Goal: Information Seeking & Learning: Learn about a topic

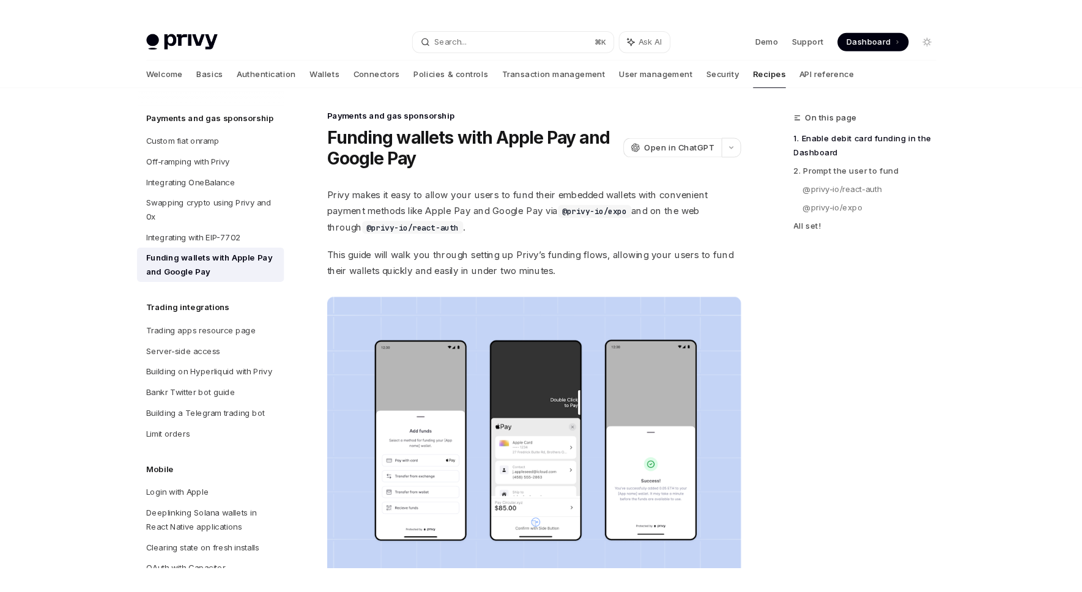
scroll to position [1075, 0]
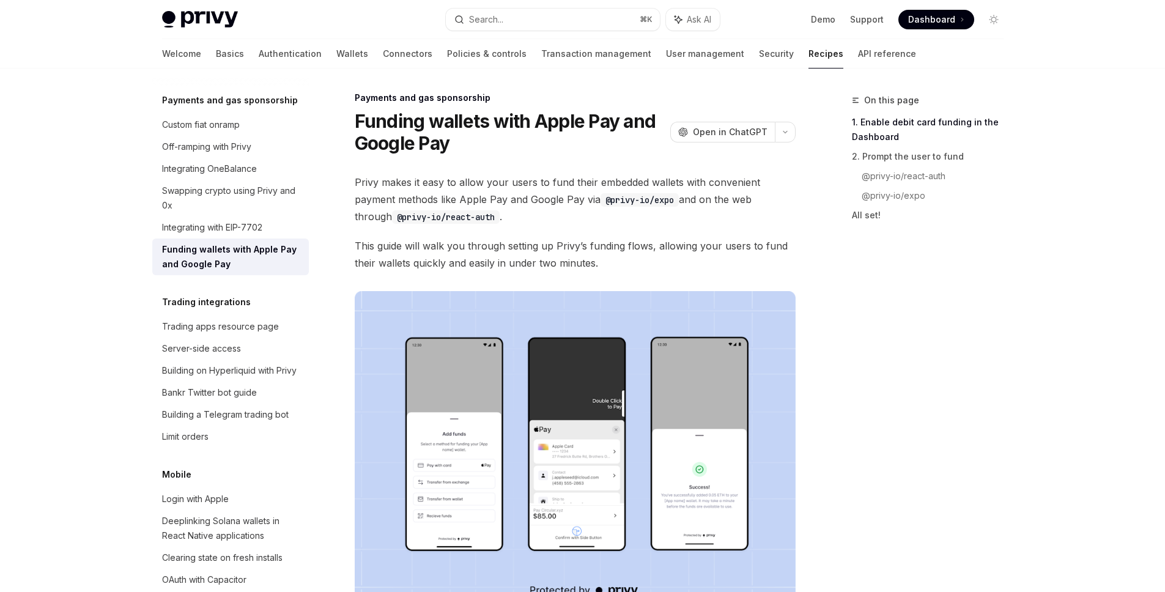
click at [552, 214] on span "Privy makes it easy to allow your users to fund their embedded wallets with con…" at bounding box center [575, 199] width 441 height 51
type textarea "*"
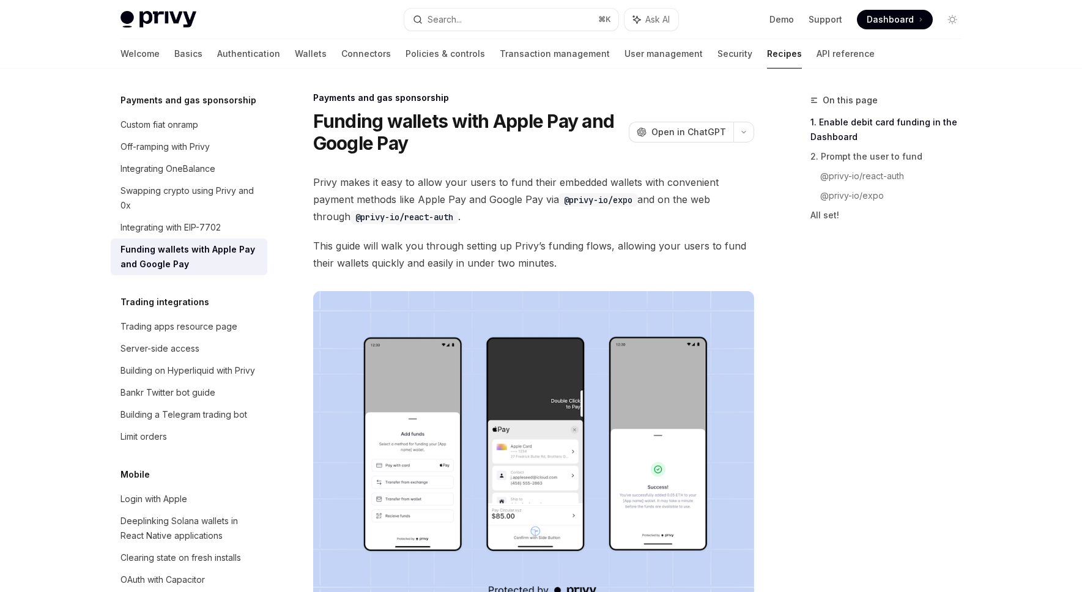
click at [790, 20] on span "Dashboard" at bounding box center [890, 19] width 47 height 12
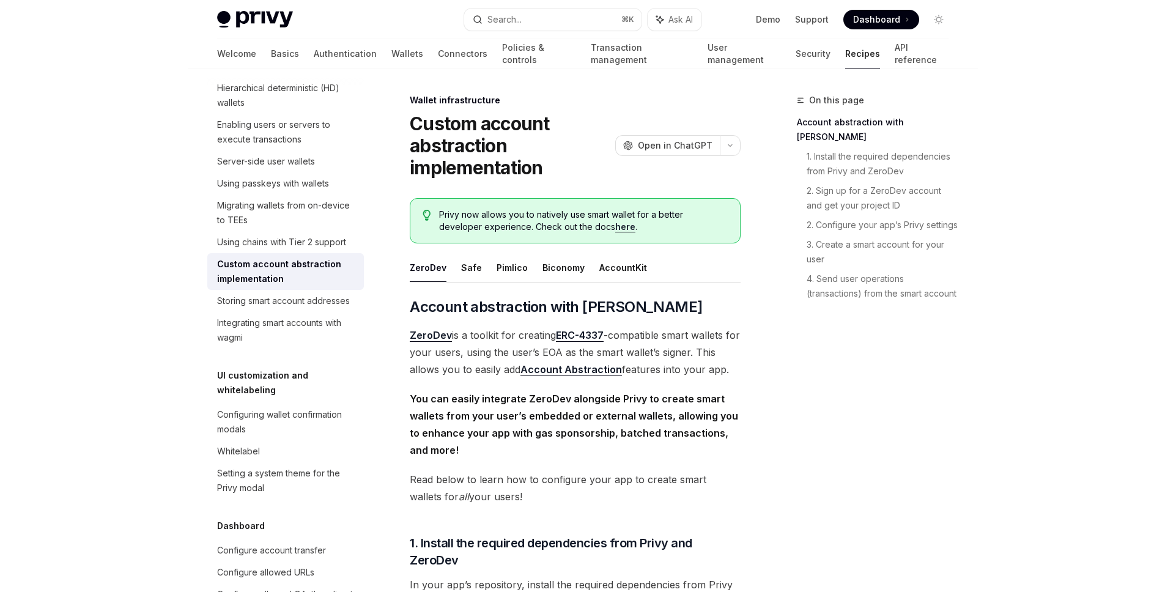
scroll to position [341, 0]
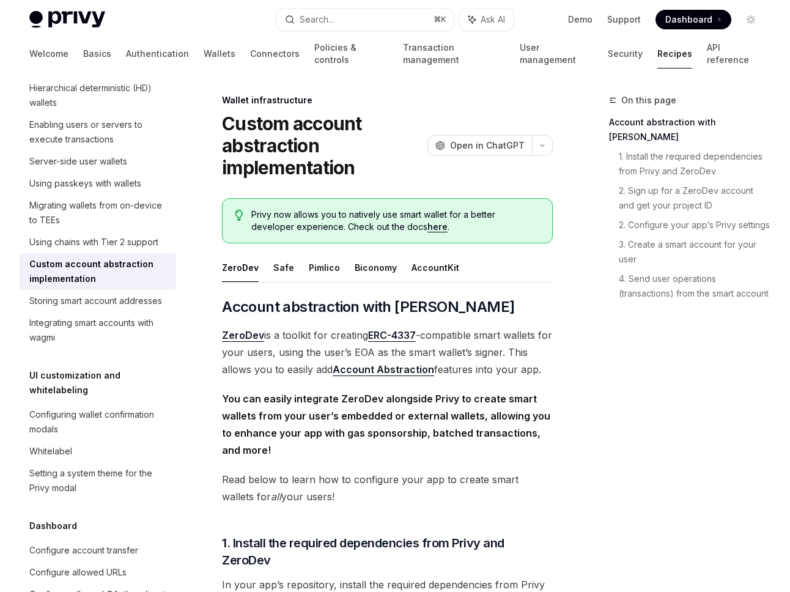
type textarea "*"
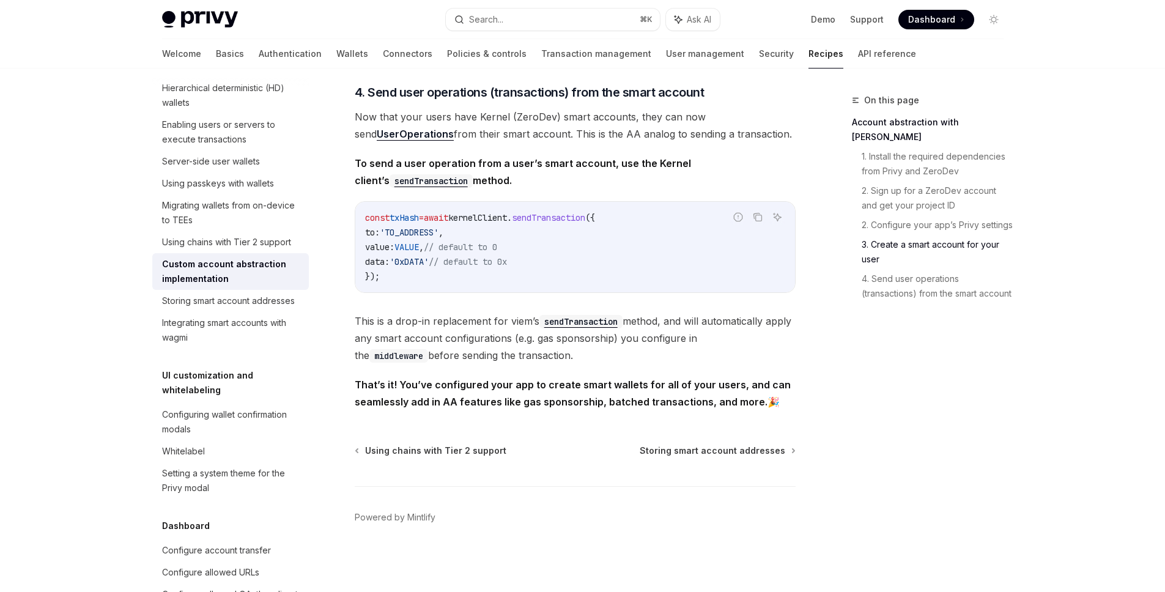
scroll to position [2511, 0]
click at [727, 448] on span "Storing smart account addresses" at bounding box center [713, 451] width 146 height 12
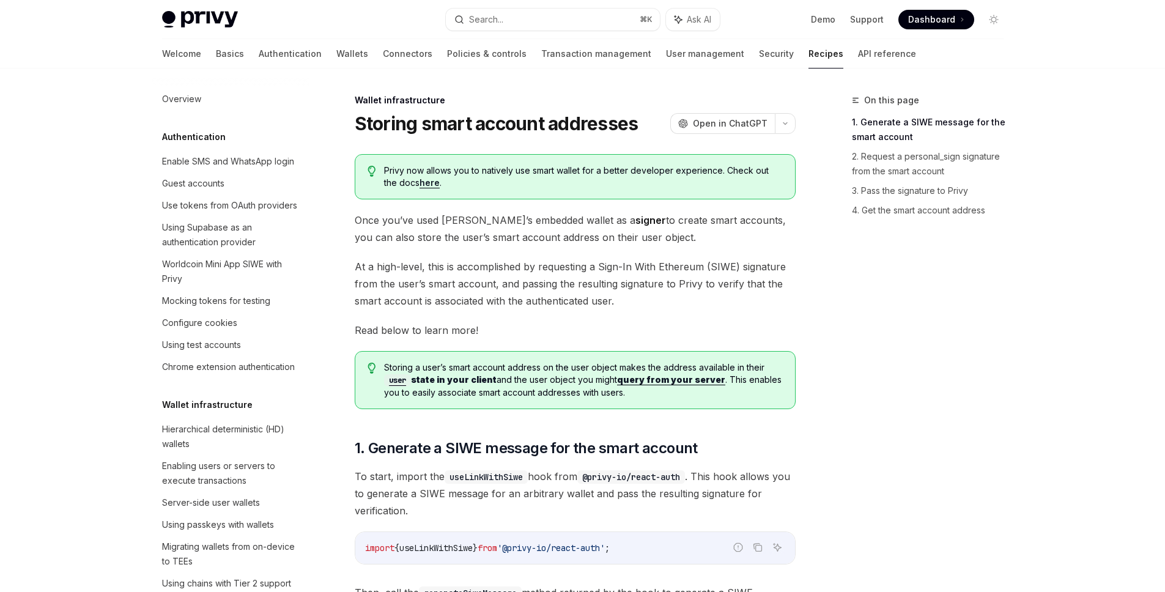
scroll to position [378, 0]
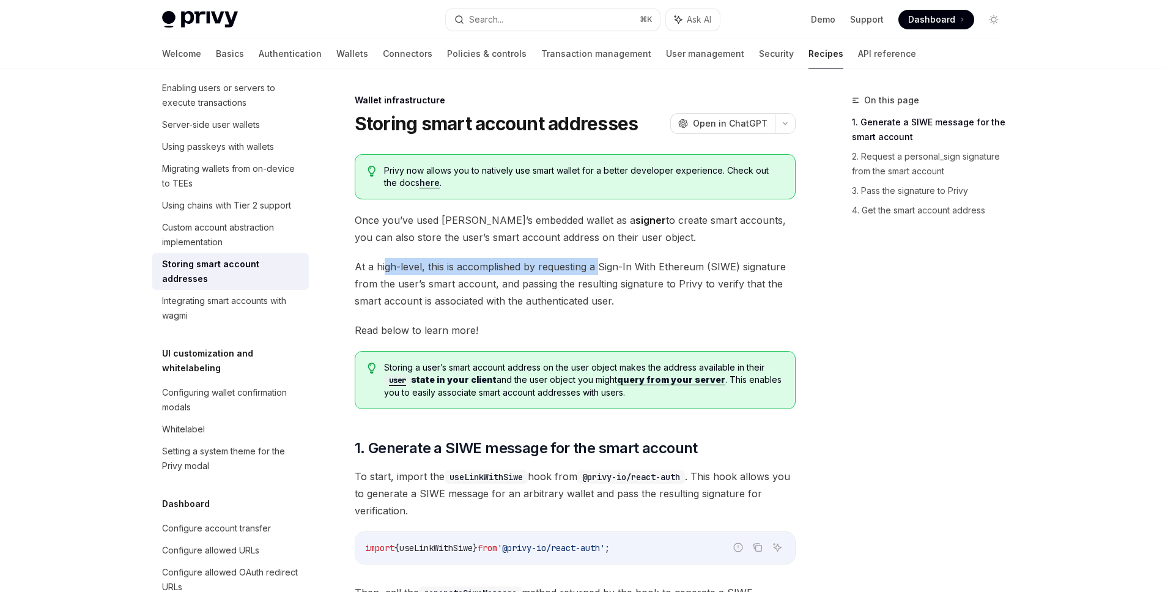
drag, startPoint x: 383, startPoint y: 266, endPoint x: 597, endPoint y: 275, distance: 214.2
click at [597, 275] on span "At a high-level, this is accomplished by requesting a Sign-In With Ethereum (SI…" at bounding box center [575, 283] width 441 height 51
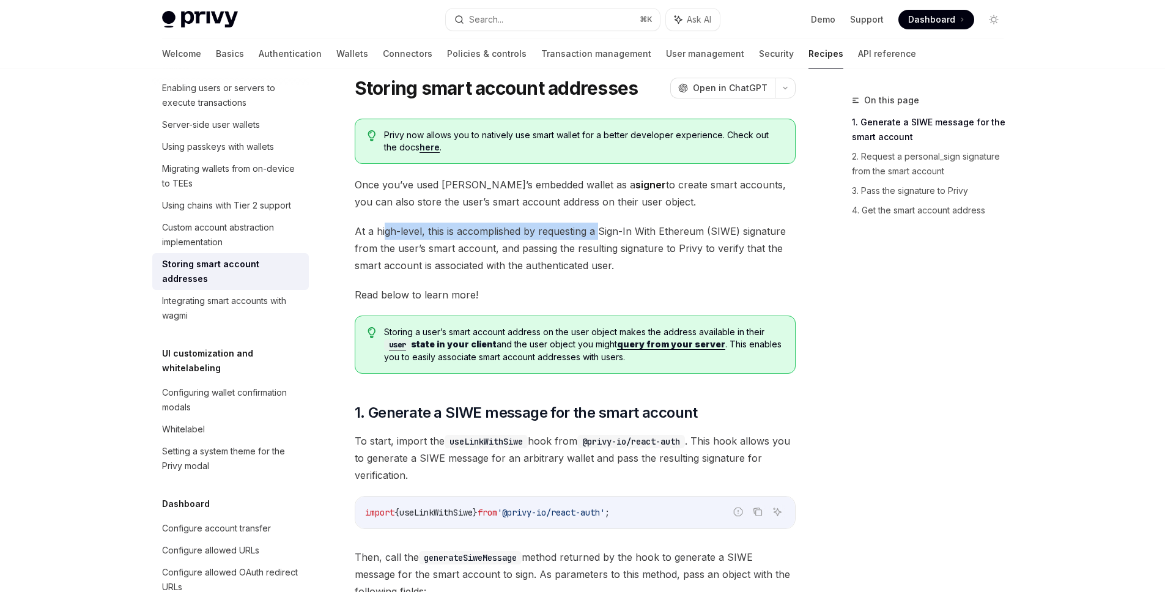
scroll to position [40, 0]
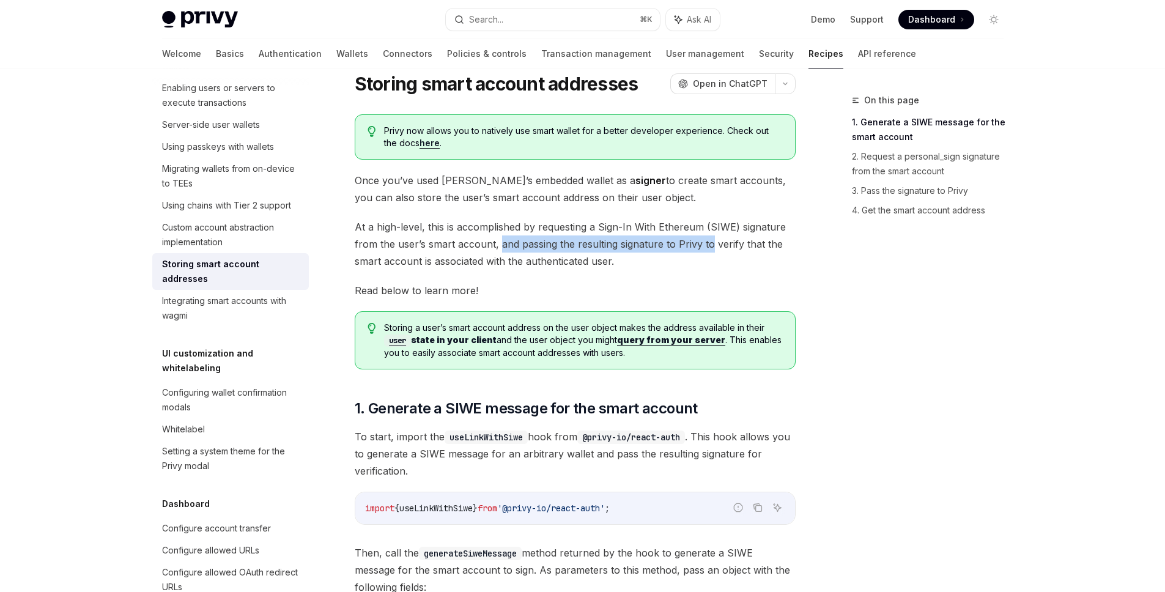
drag, startPoint x: 547, startPoint y: 243, endPoint x: 712, endPoint y: 241, distance: 164.5
click at [711, 241] on span "At a high-level, this is accomplished by requesting a Sign-In With Ethereum (SI…" at bounding box center [575, 243] width 441 height 51
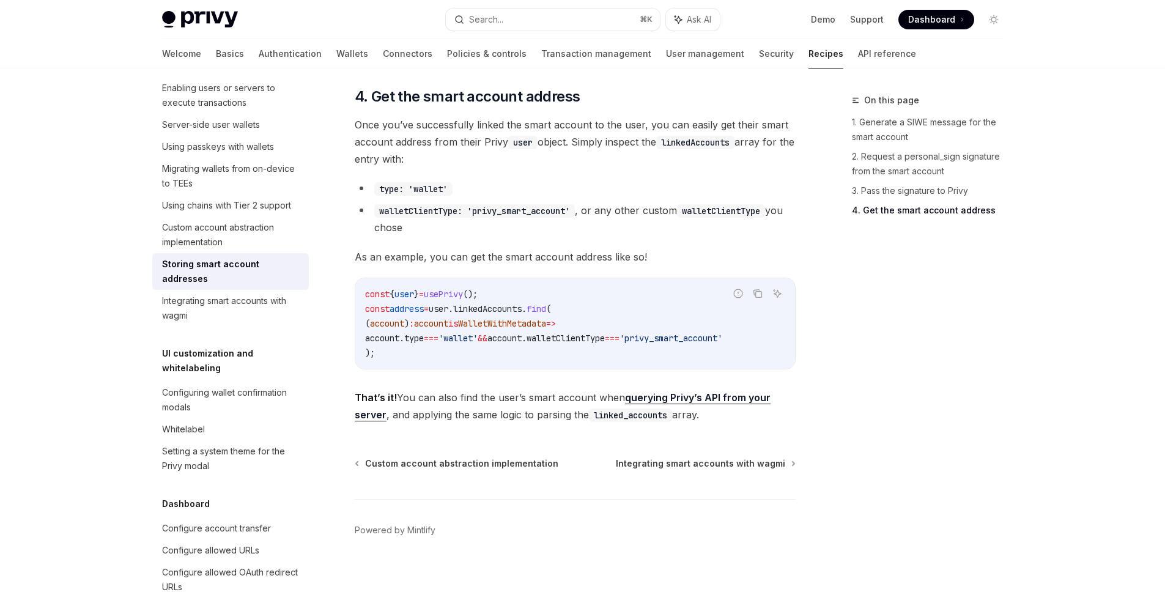
scroll to position [1794, 0]
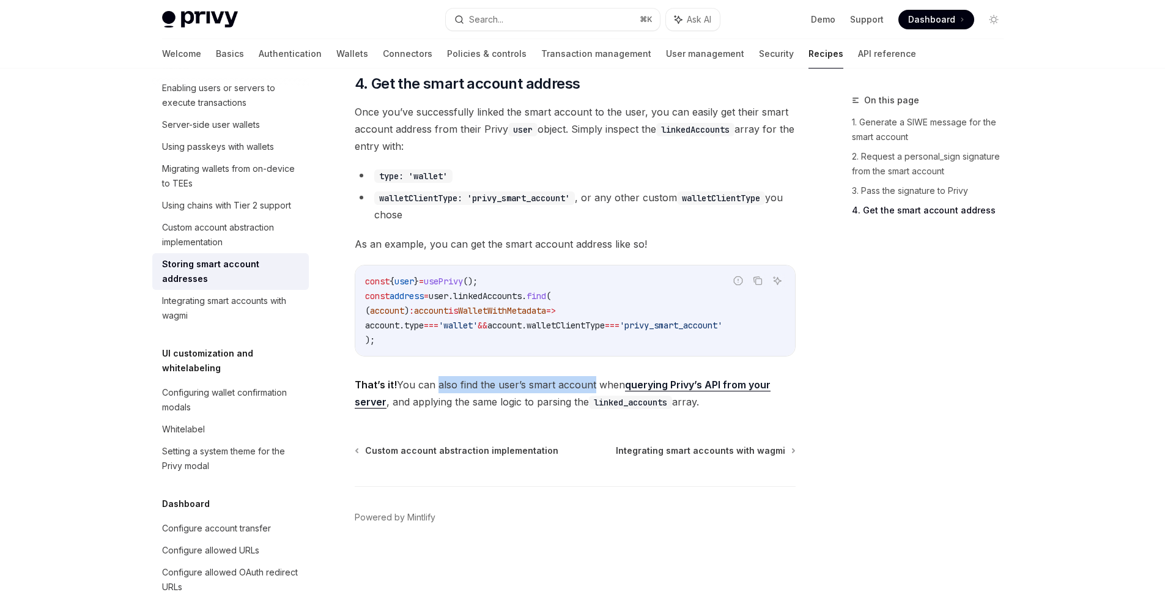
drag, startPoint x: 438, startPoint y: 384, endPoint x: 591, endPoint y: 387, distance: 153.5
click at [591, 387] on span "That’s it! You can also find the user’s smart account when querying Privy’s API…" at bounding box center [575, 393] width 441 height 34
drag, startPoint x: 411, startPoint y: 387, endPoint x: 593, endPoint y: 380, distance: 181.8
click at [593, 380] on span "That’s it! You can also find the user’s smart account when querying Privy’s API…" at bounding box center [575, 393] width 441 height 34
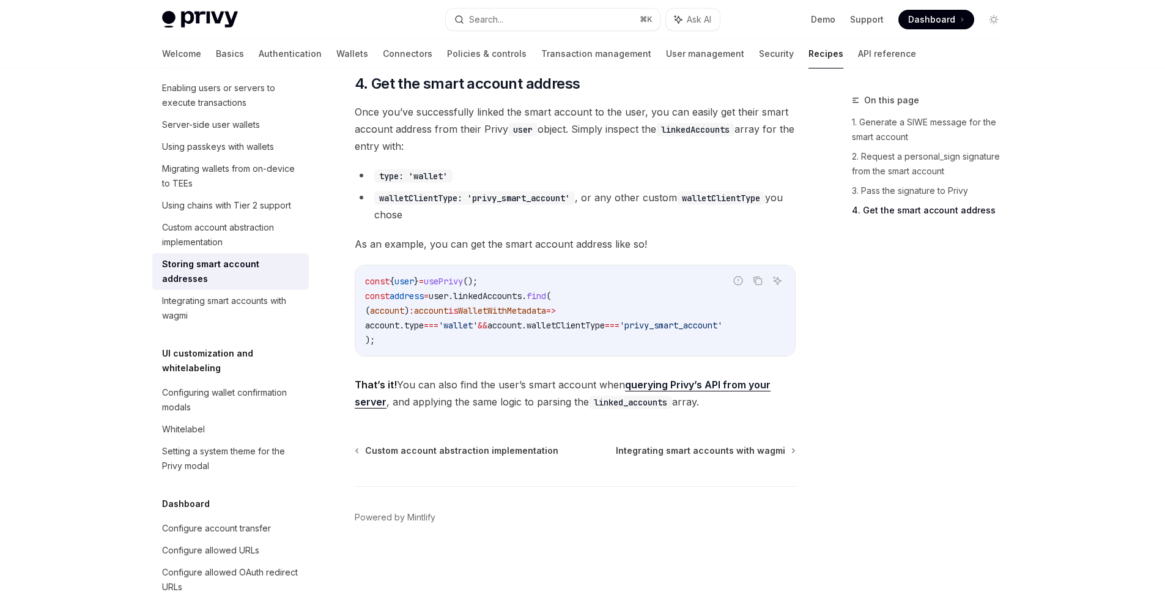
click at [677, 385] on link "querying Privy’s API from your server" at bounding box center [563, 394] width 416 height 30
click at [282, 323] on div "Integrating smart accounts with wagmi" at bounding box center [231, 308] width 139 height 29
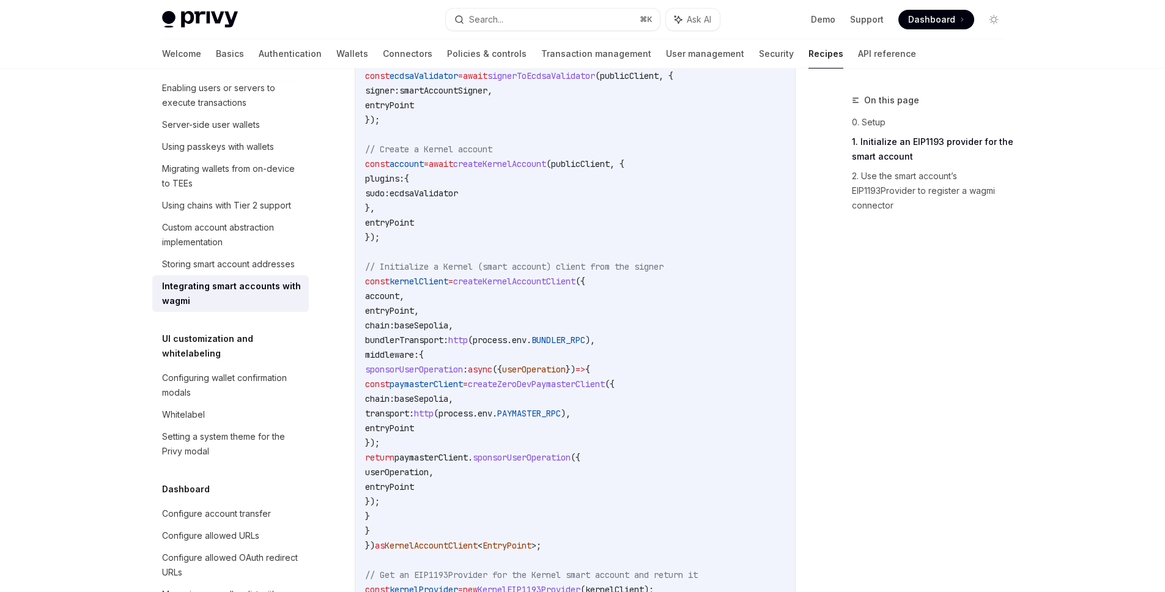
scroll to position [1039, 0]
click at [206, 250] on div "Custom account abstraction implementation" at bounding box center [231, 234] width 139 height 29
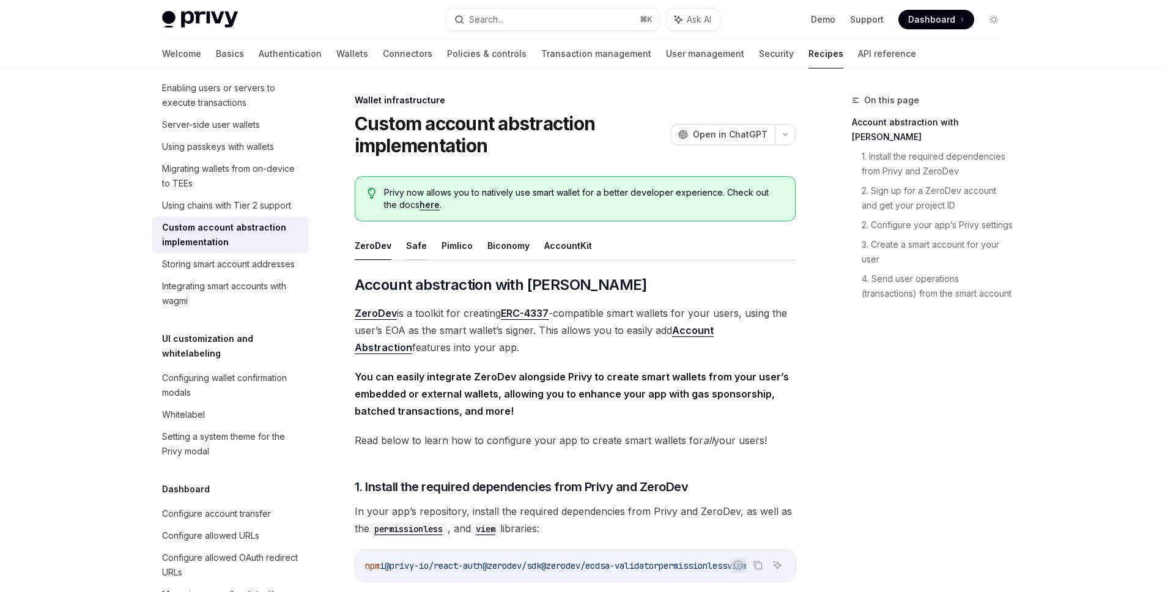
click at [413, 245] on button "Safe" at bounding box center [416, 245] width 21 height 29
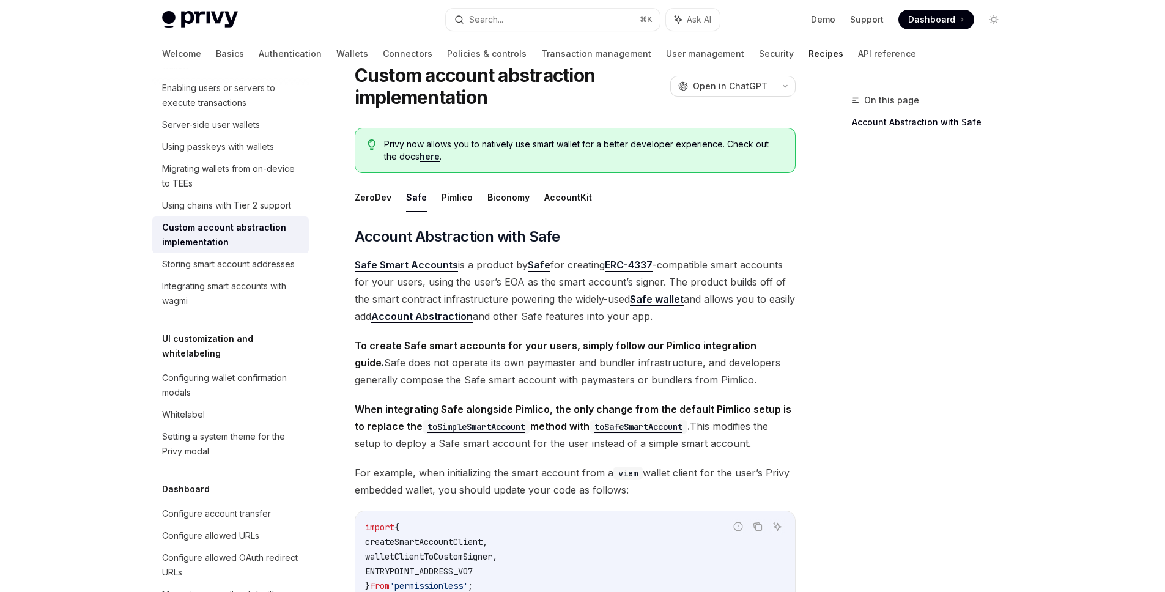
scroll to position [34, 0]
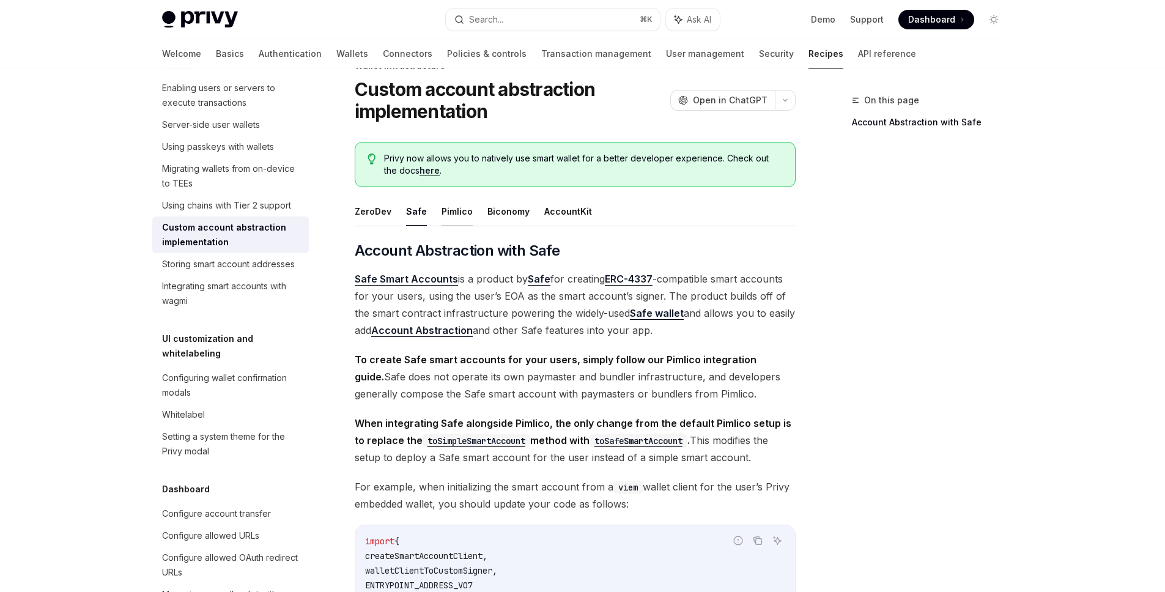
click at [454, 212] on button "Pimlico" at bounding box center [457, 211] width 31 height 29
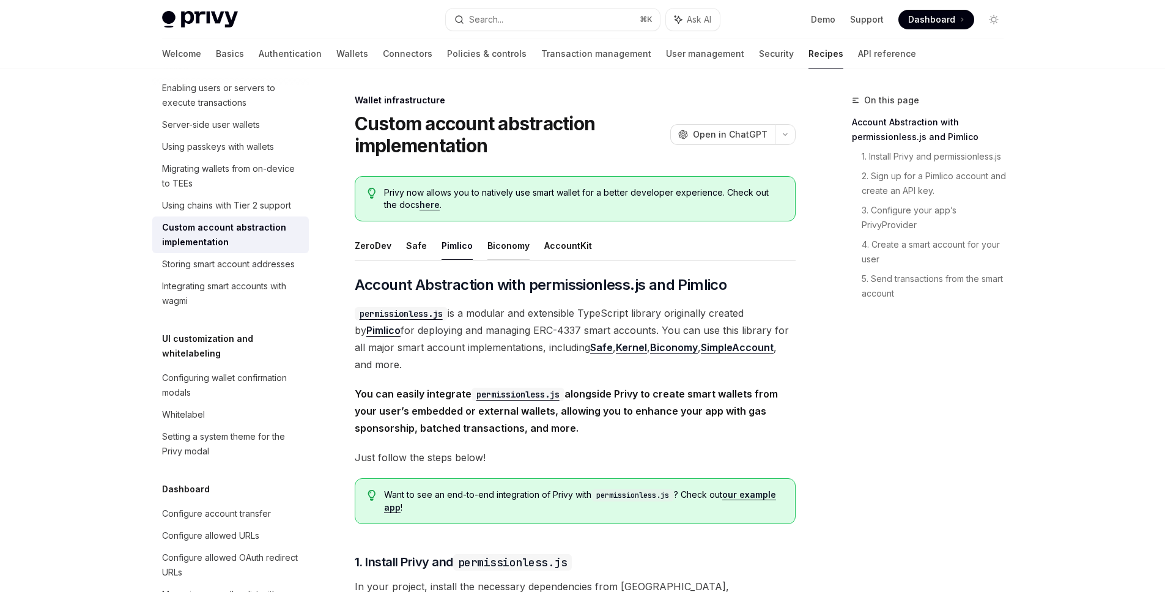
click at [502, 245] on button "Biconomy" at bounding box center [508, 245] width 42 height 29
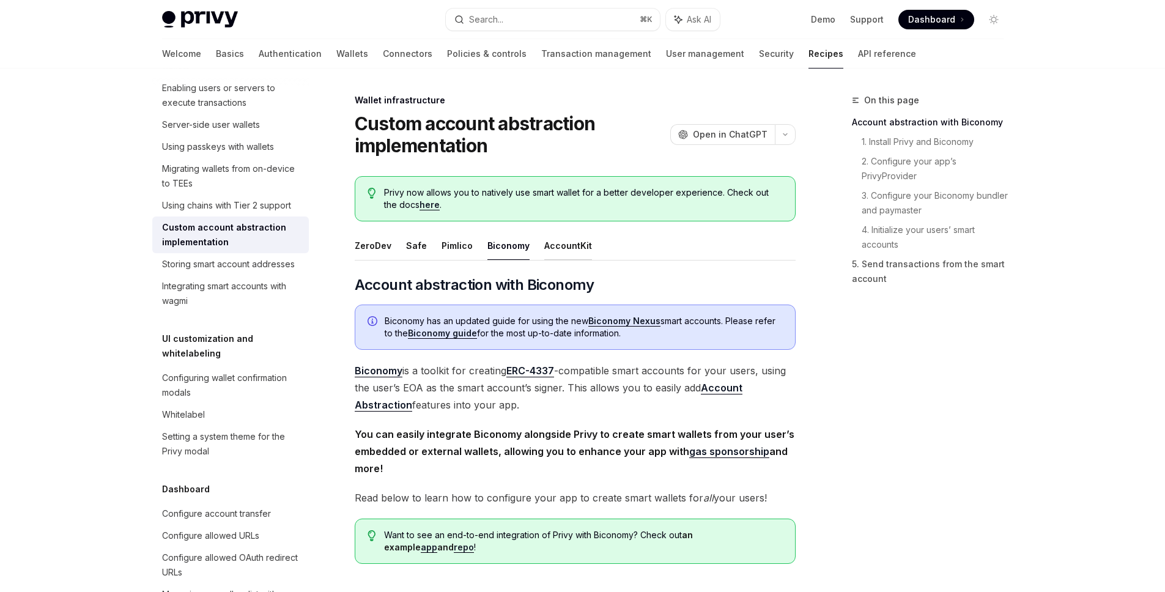
click at [561, 246] on button "AccountKit" at bounding box center [568, 245] width 48 height 29
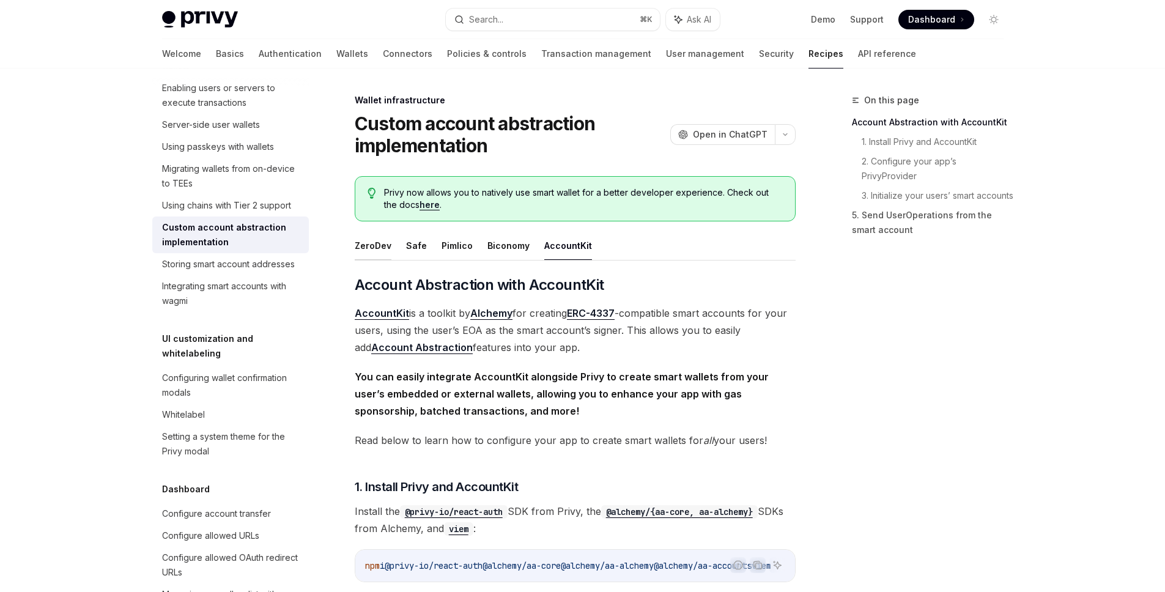
click at [369, 233] on button "ZeroDev" at bounding box center [373, 245] width 37 height 29
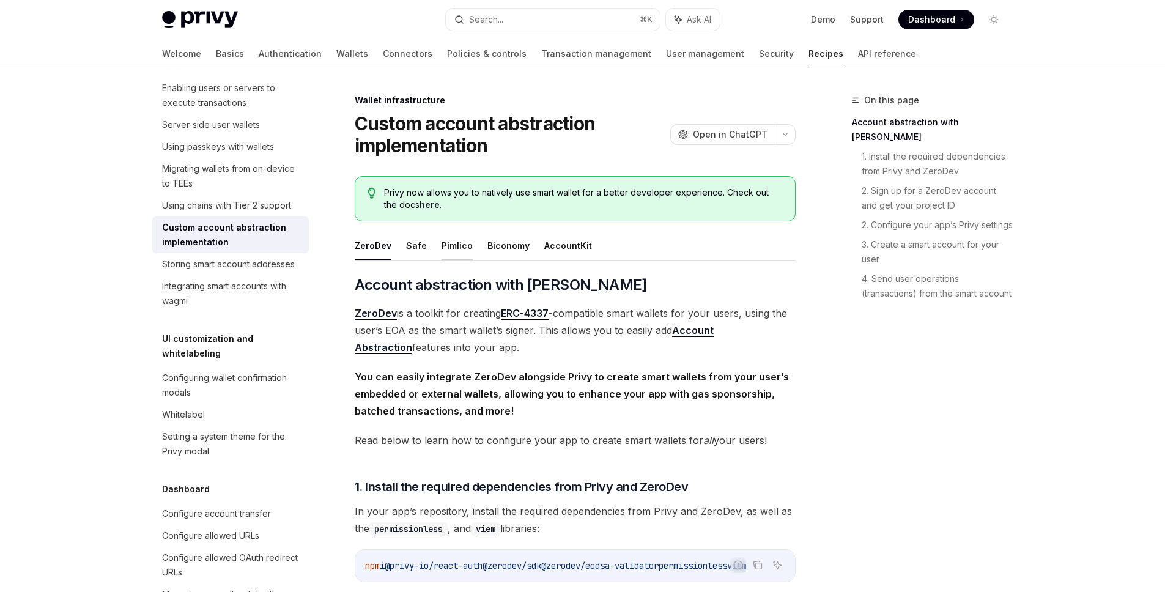
click at [443, 245] on button "Pimlico" at bounding box center [457, 245] width 31 height 29
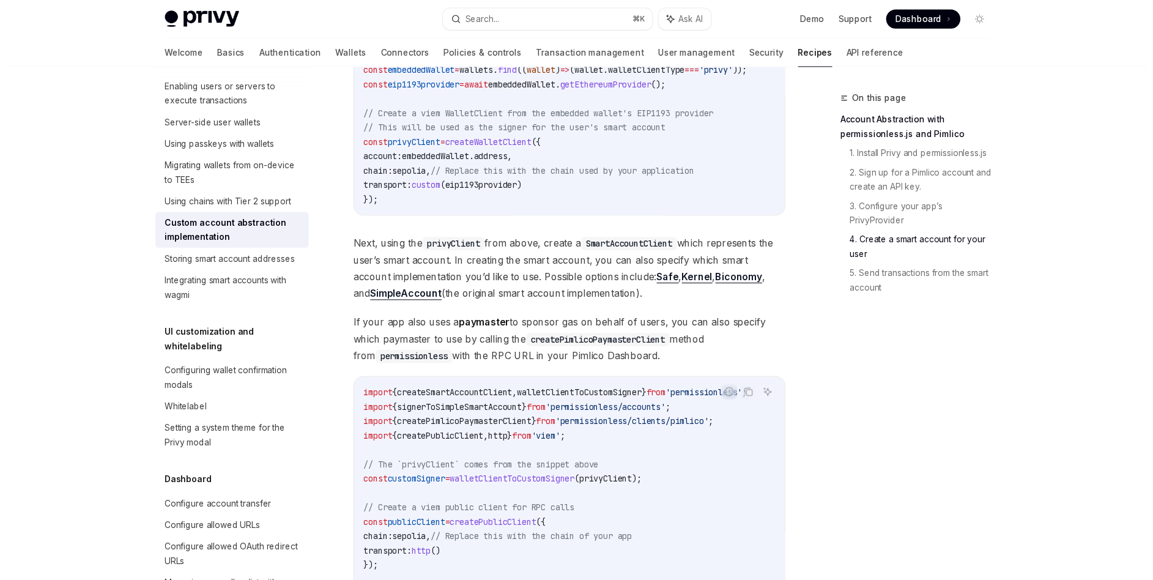
scroll to position [1924, 0]
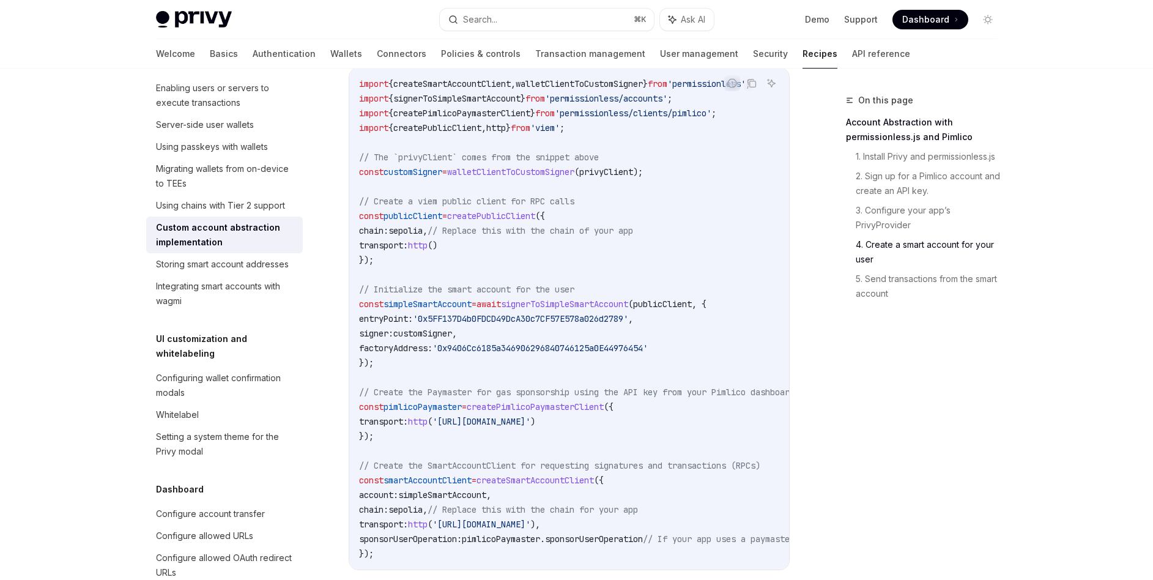
type textarea "*"
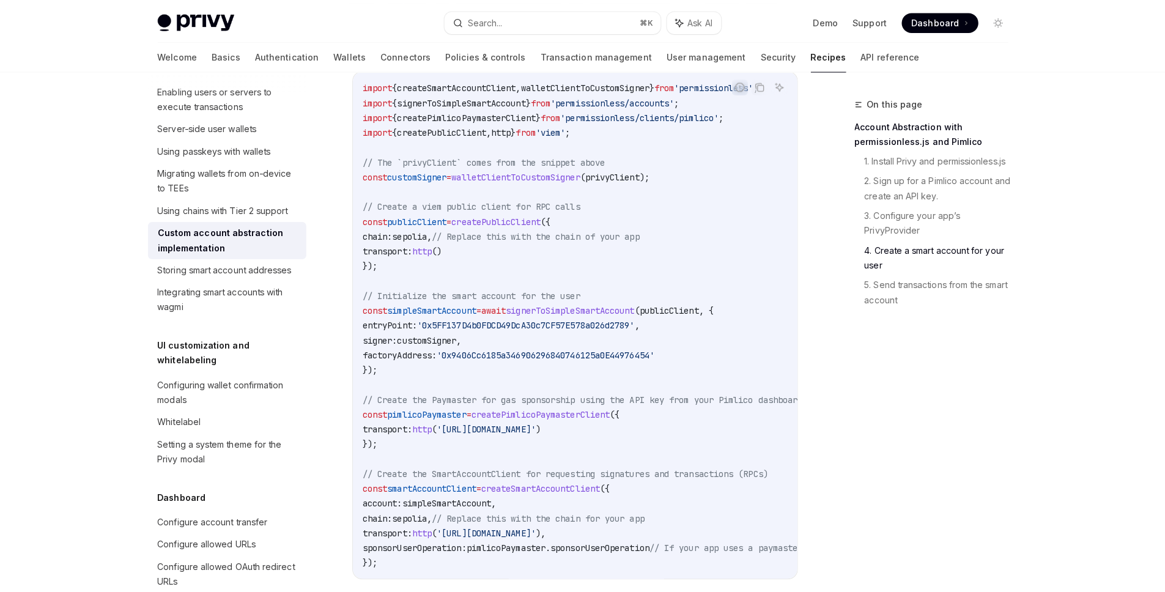
scroll to position [378, 0]
